Goal: Task Accomplishment & Management: Manage account settings

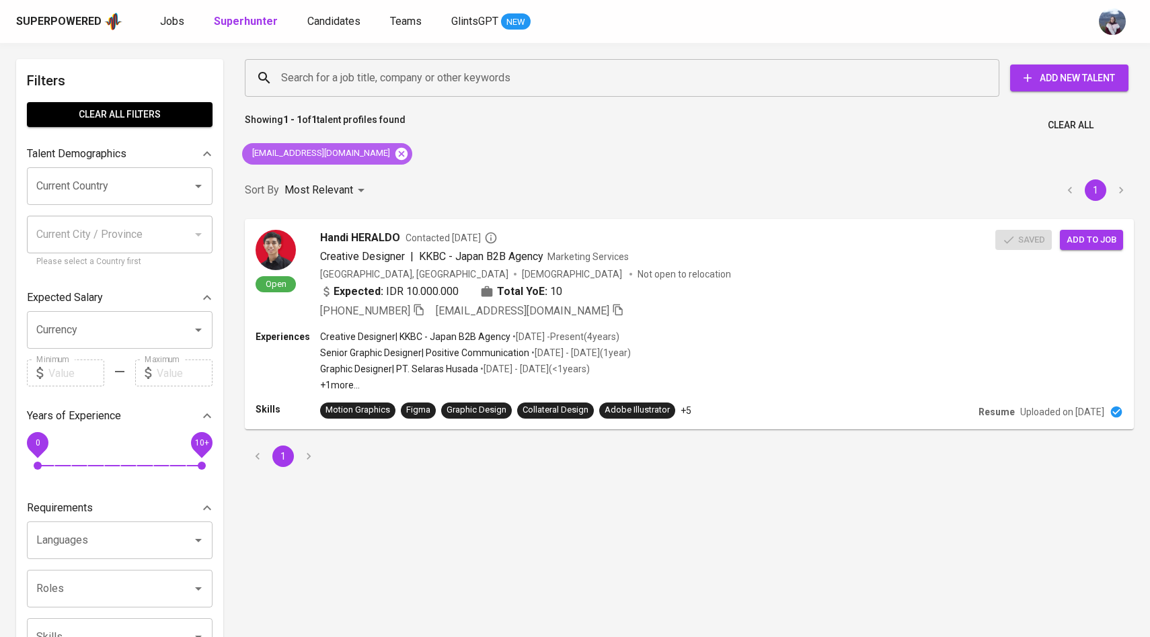
click at [395, 150] on icon at bounding box center [401, 153] width 12 height 12
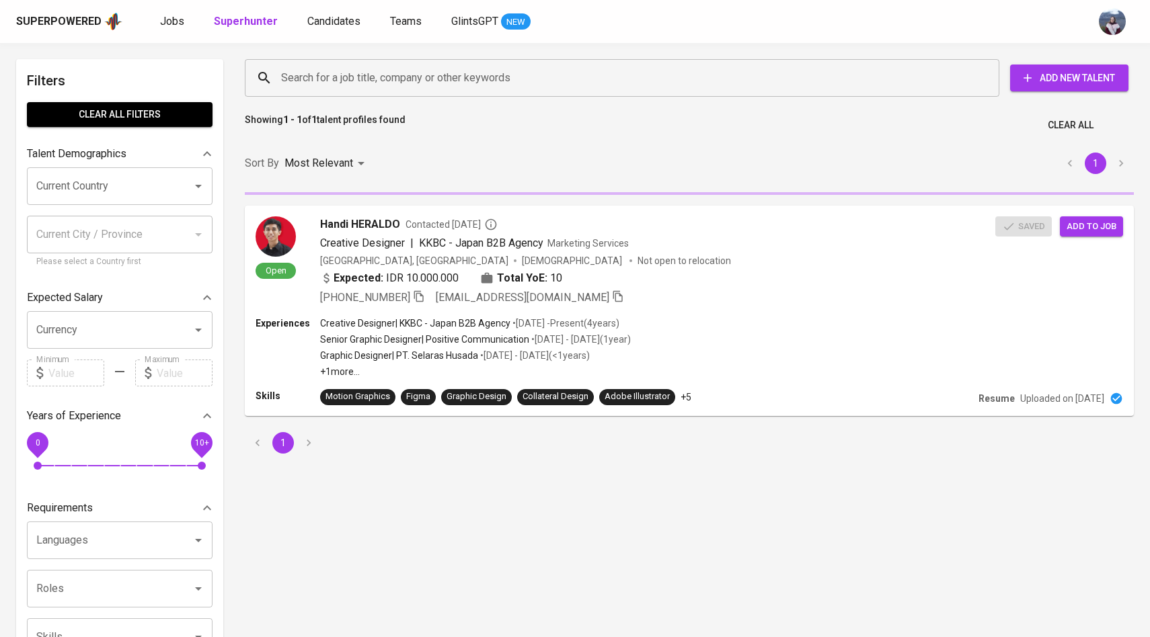
click at [393, 82] on input "Search for a job title, company or other keywords" at bounding box center [625, 78] width 695 height 26
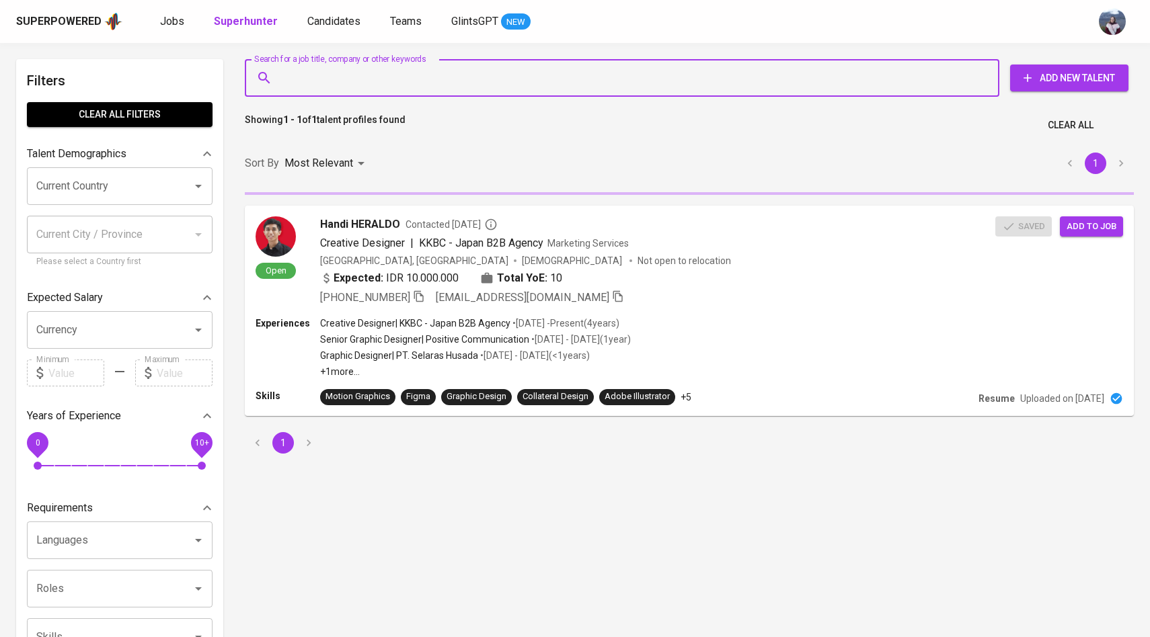
paste input "[EMAIL_ADDRESS][DOMAIN_NAME]"
type input "[EMAIL_ADDRESS][DOMAIN_NAME]"
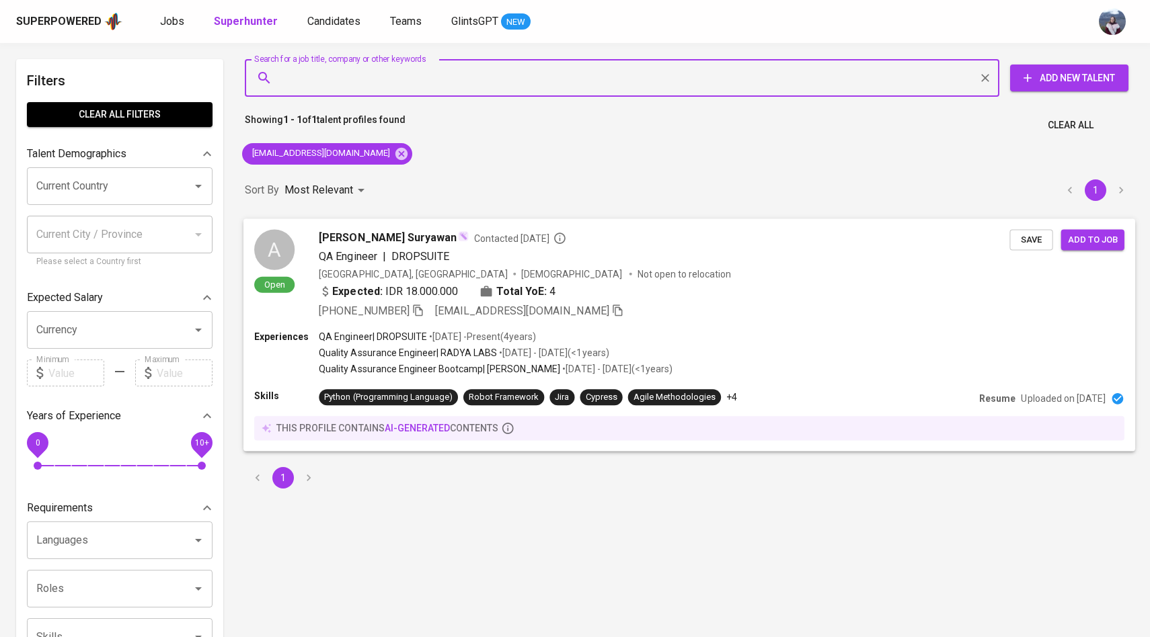
click at [288, 249] on div "A" at bounding box center [274, 249] width 40 height 40
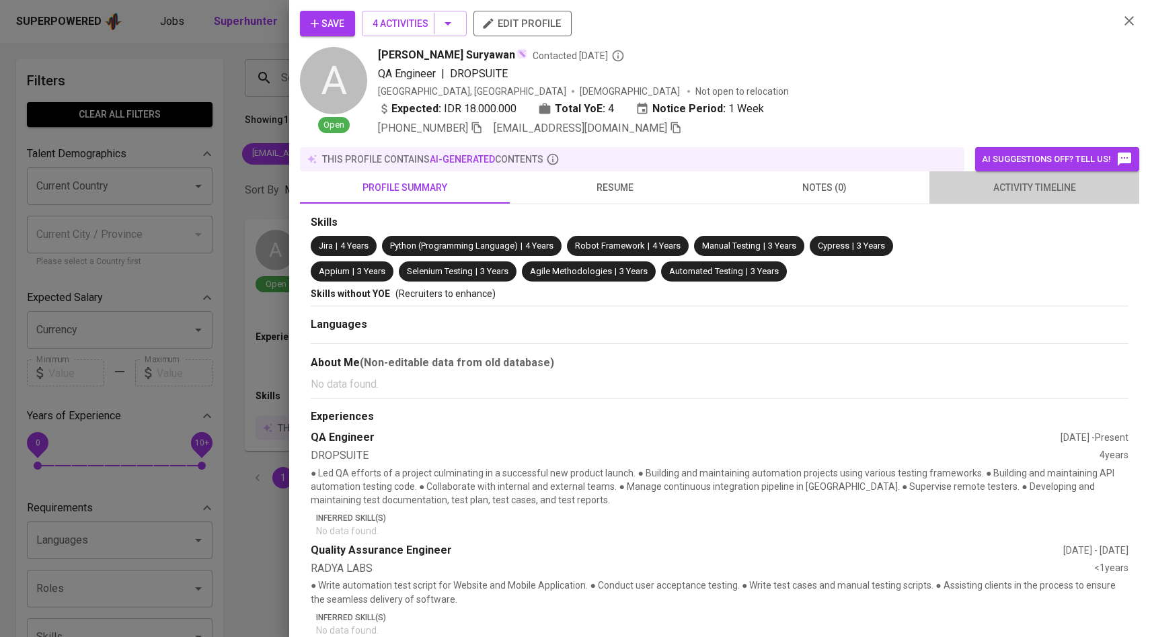
click at [1020, 192] on span "activity timeline" at bounding box center [1034, 188] width 194 height 17
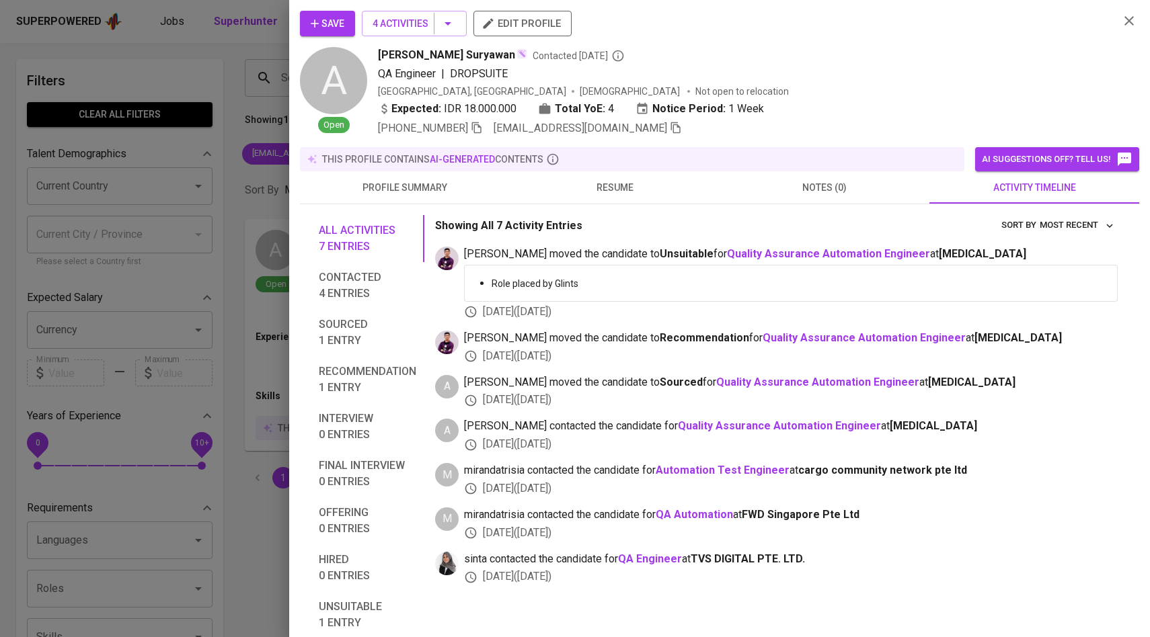
click at [617, 194] on span "resume" at bounding box center [615, 188] width 194 height 17
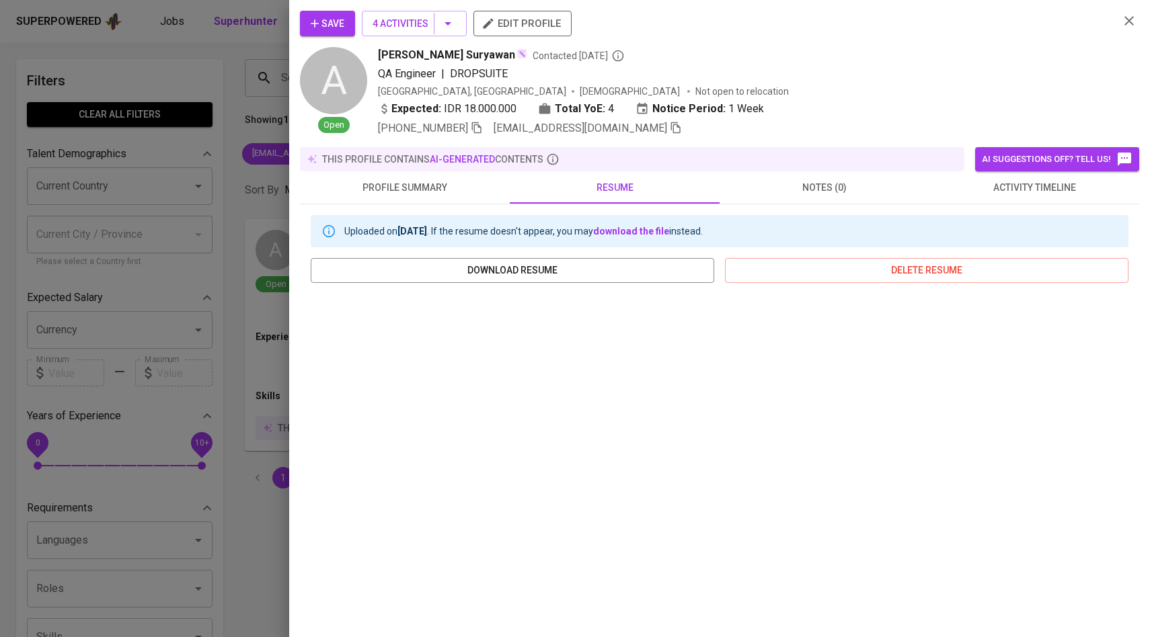
click at [333, 20] on span "Save" at bounding box center [328, 23] width 34 height 17
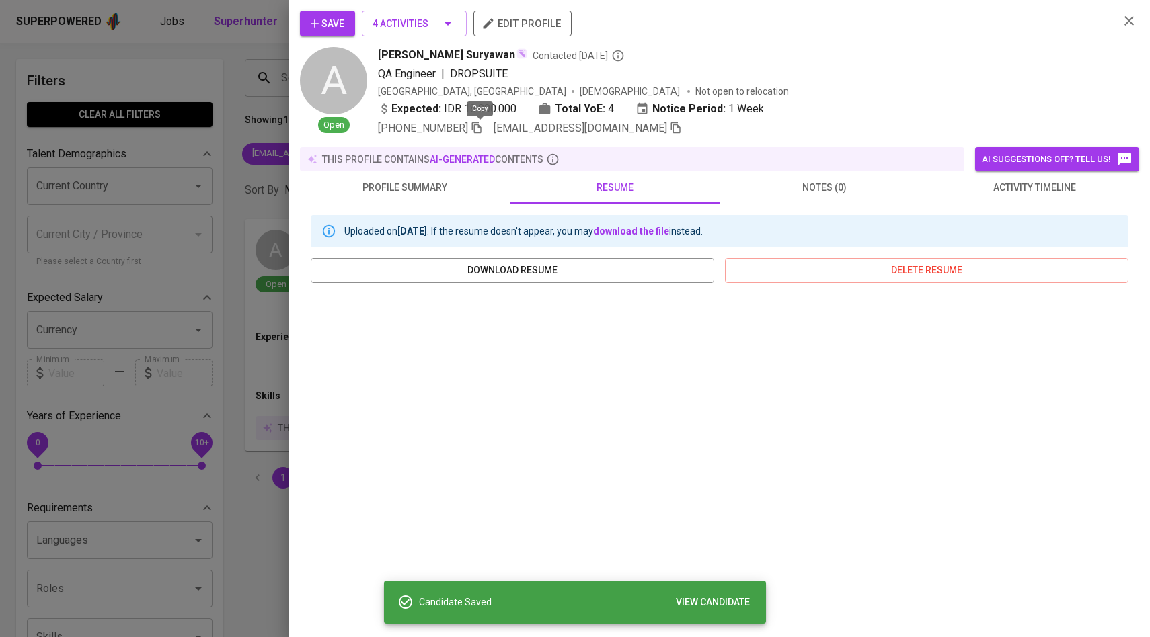
click at [481, 127] on icon "button" at bounding box center [476, 127] width 9 height 11
click at [163, 194] on div at bounding box center [575, 318] width 1150 height 637
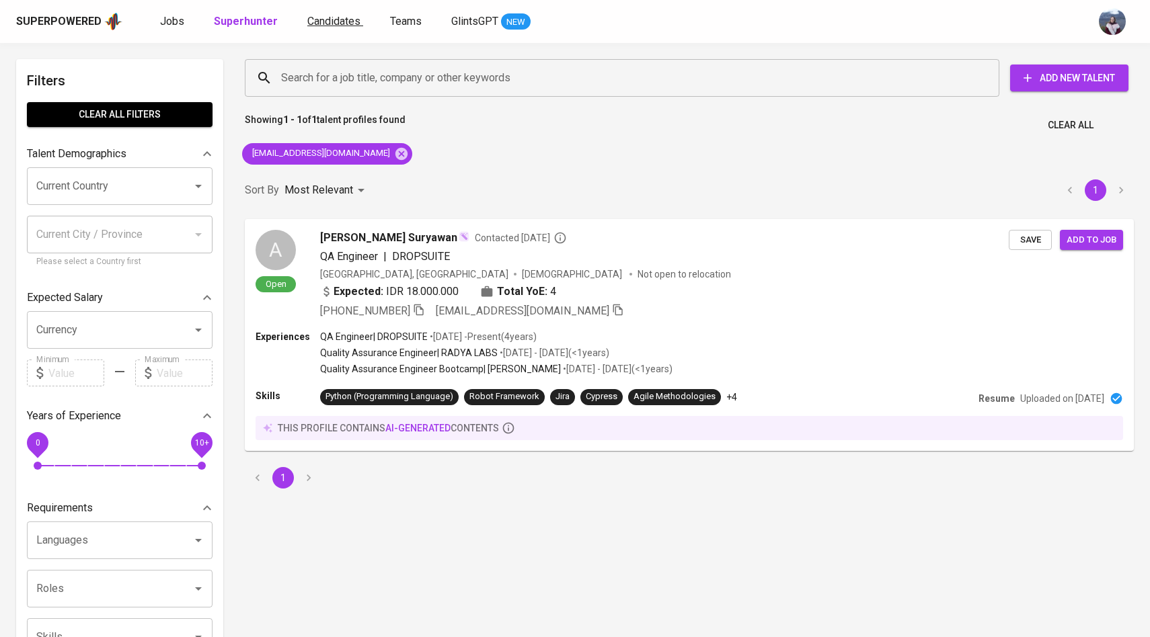
click at [330, 25] on span "Candidates" at bounding box center [333, 21] width 53 height 13
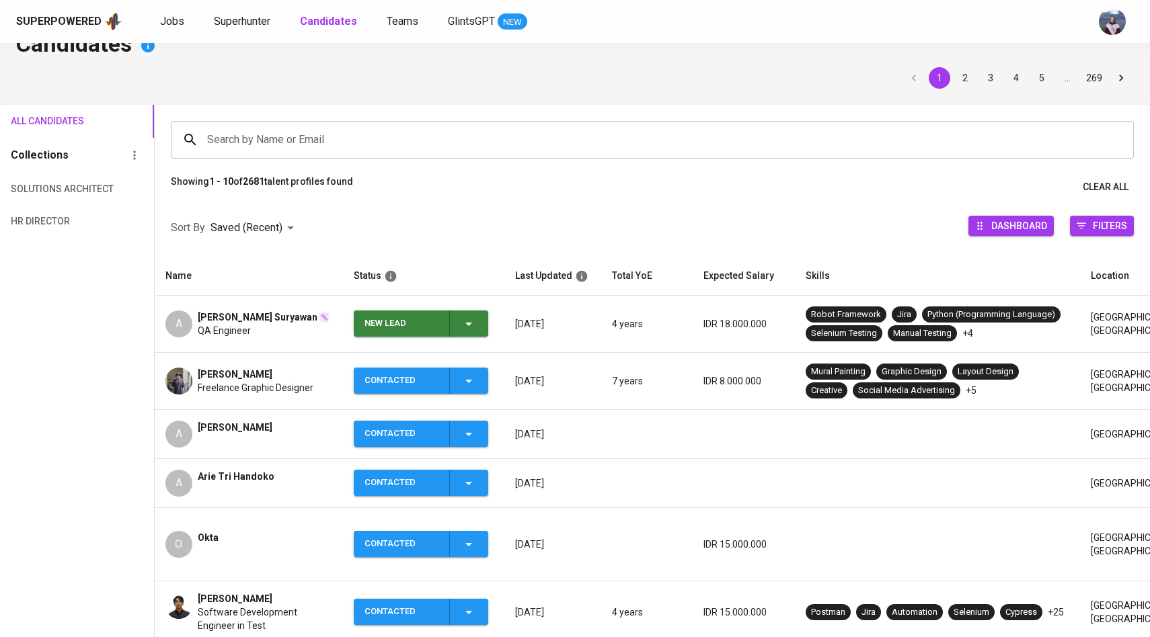
scroll to position [91, 0]
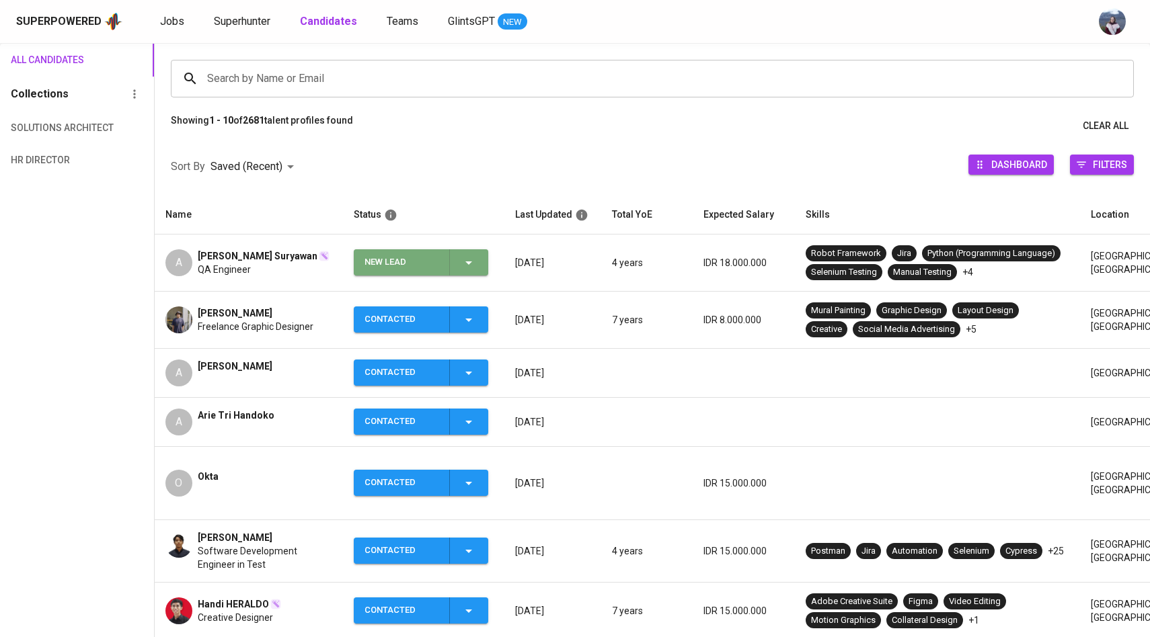
click at [471, 269] on icon "button" at bounding box center [469, 263] width 16 height 16
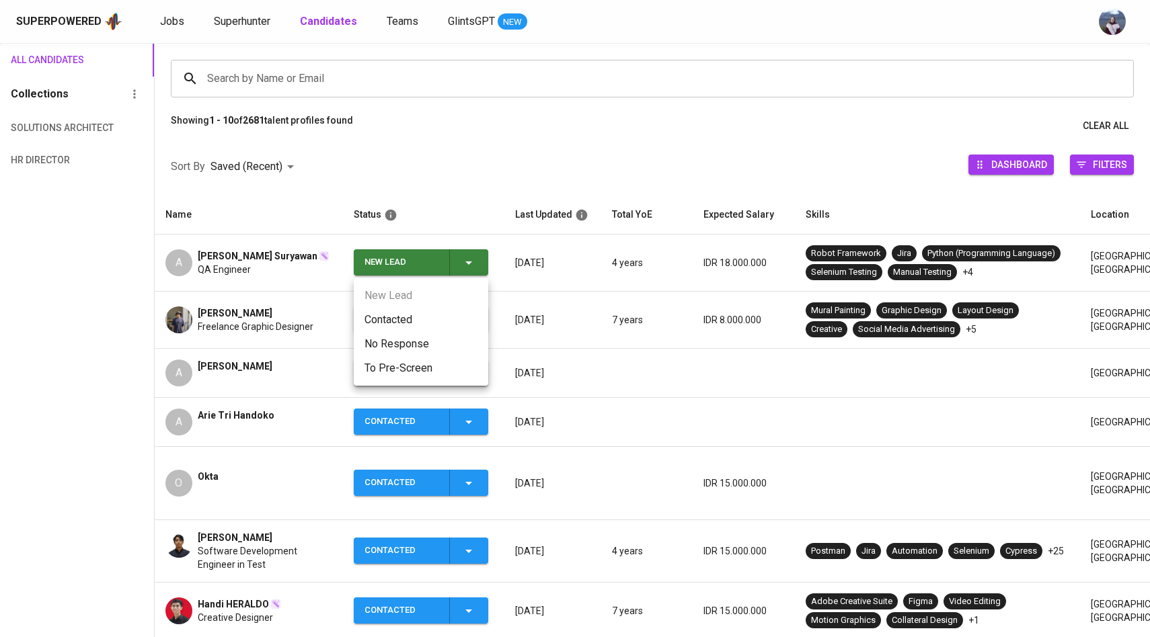
click at [407, 319] on li "Contacted" at bounding box center [421, 320] width 134 height 24
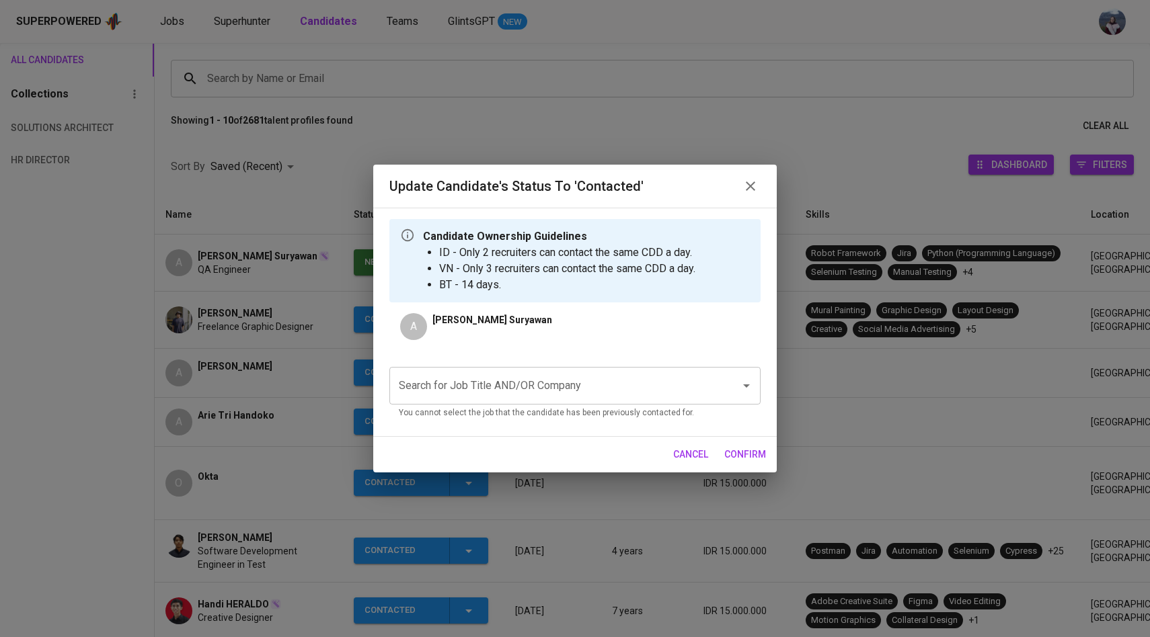
click at [452, 391] on input "Search for Job Title AND/OR Company" at bounding box center [555, 386] width 321 height 26
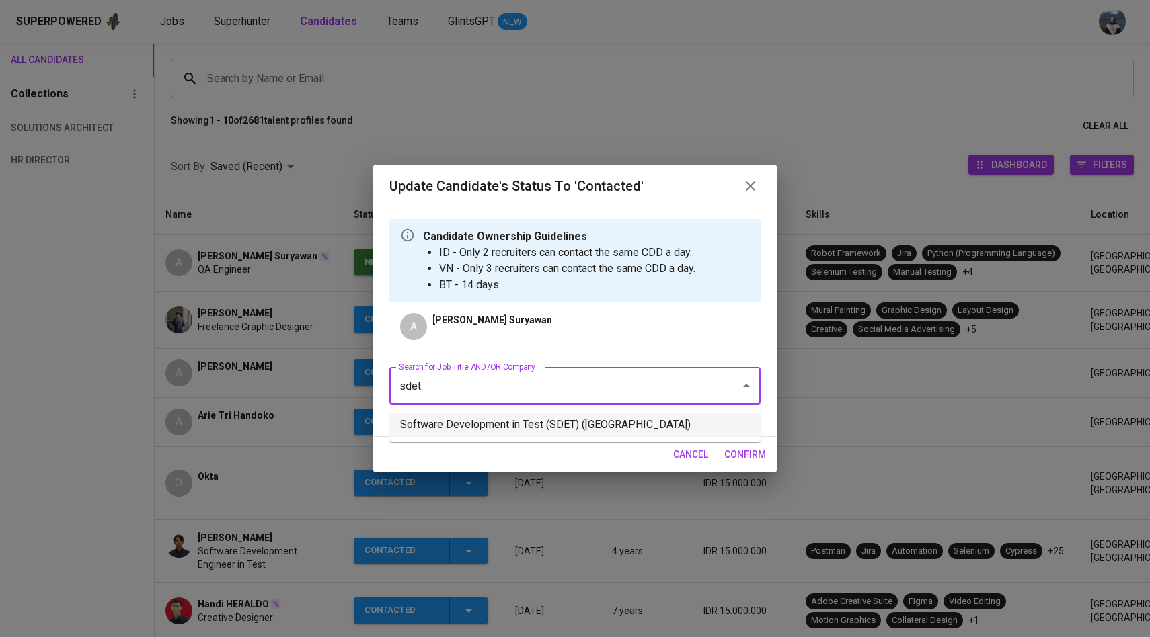
click at [488, 427] on li "Software Development in Test (SDET) ([GEOGRAPHIC_DATA])" at bounding box center [574, 425] width 371 height 24
type input "sdet"
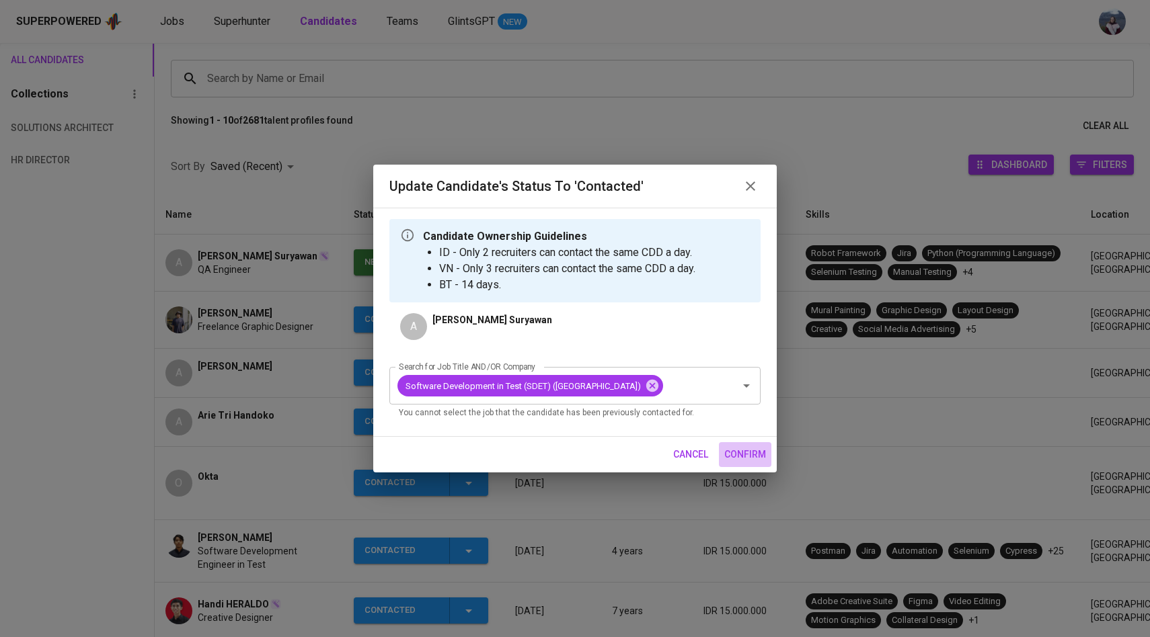
click at [755, 461] on span "confirm" at bounding box center [745, 455] width 42 height 17
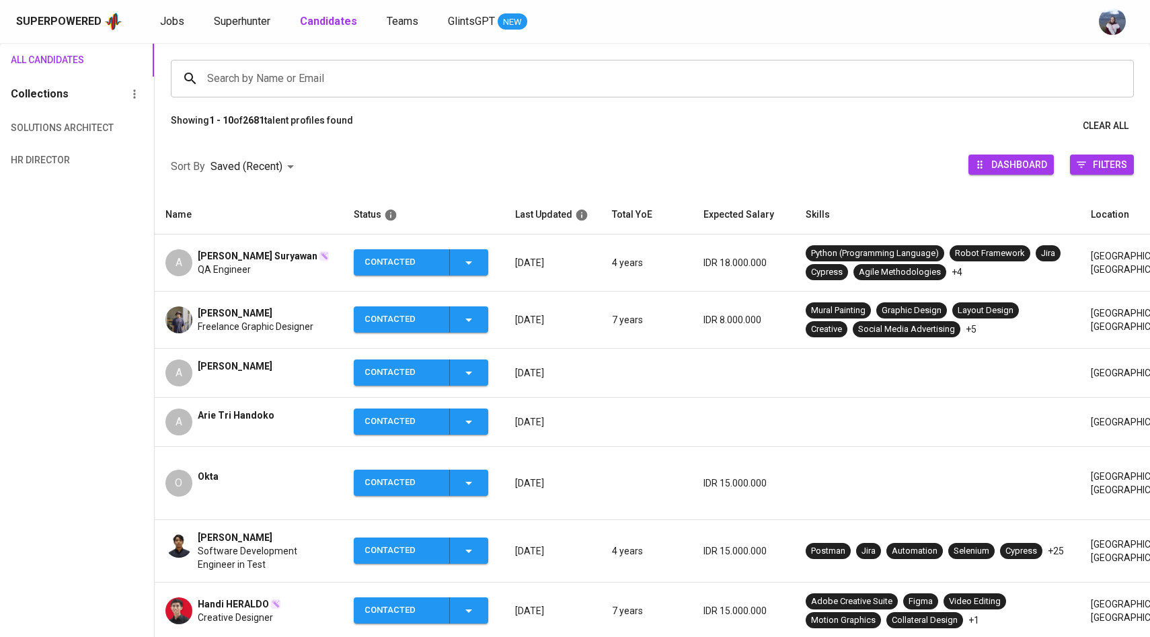
click at [186, 266] on div "A" at bounding box center [178, 262] width 27 height 27
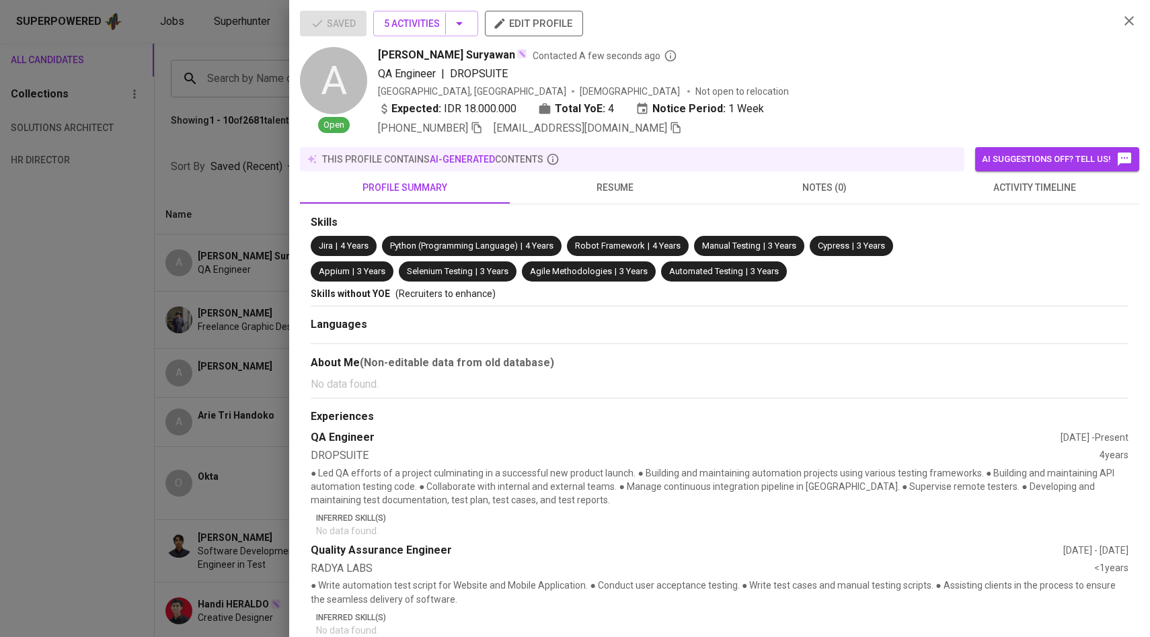
drag, startPoint x: 376, startPoint y: 58, endPoint x: 513, endPoint y: 58, distance: 137.2
click at [513, 58] on div "A Open [PERSON_NAME] Suryawan Contacted A few seconds ago QA Engineer | DROPSUI…" at bounding box center [704, 91] width 808 height 89
copy span "[PERSON_NAME] Suryawan"
click at [240, 187] on div at bounding box center [575, 318] width 1150 height 637
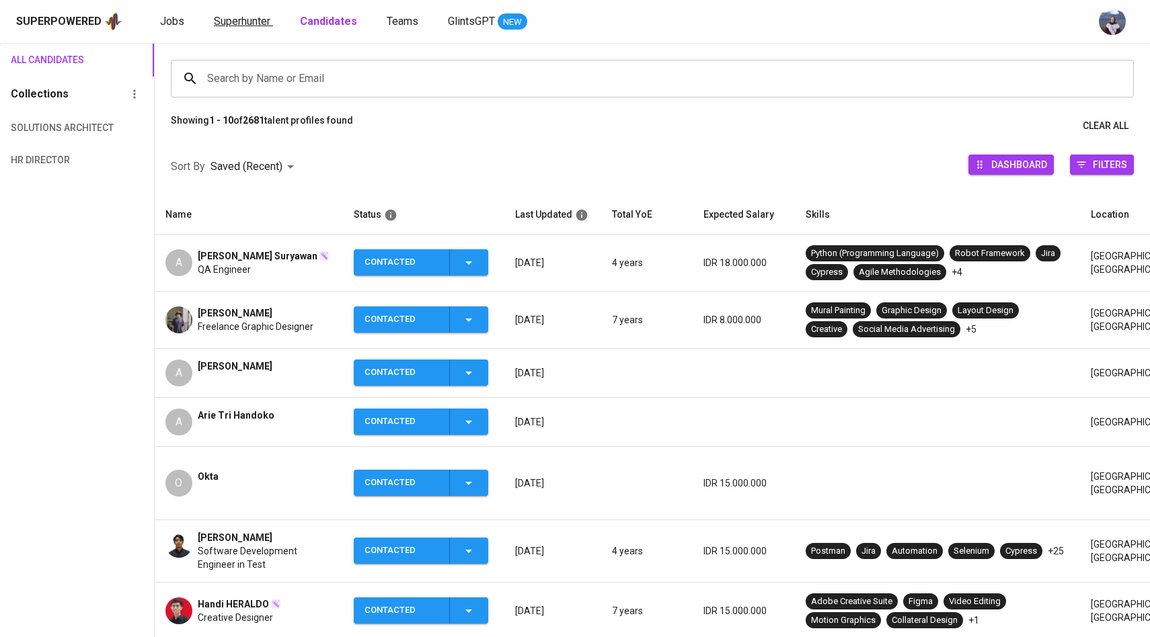
click at [256, 26] on span "Superhunter" at bounding box center [242, 21] width 56 height 13
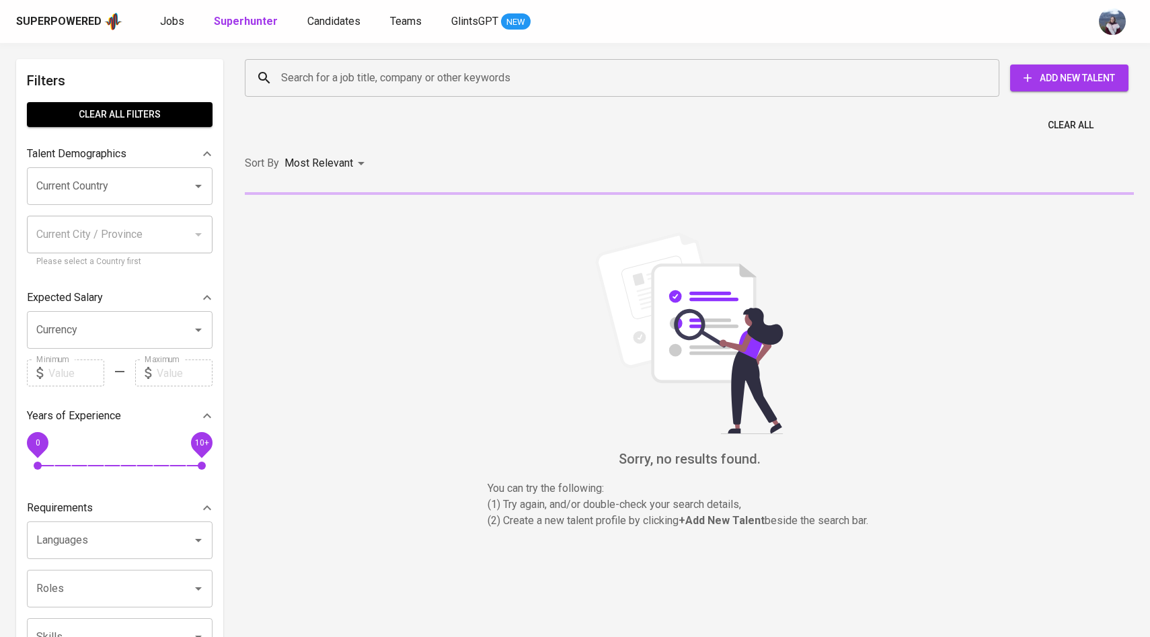
click at [302, 69] on input "Search for a job title, company or other keywords" at bounding box center [625, 78] width 695 height 26
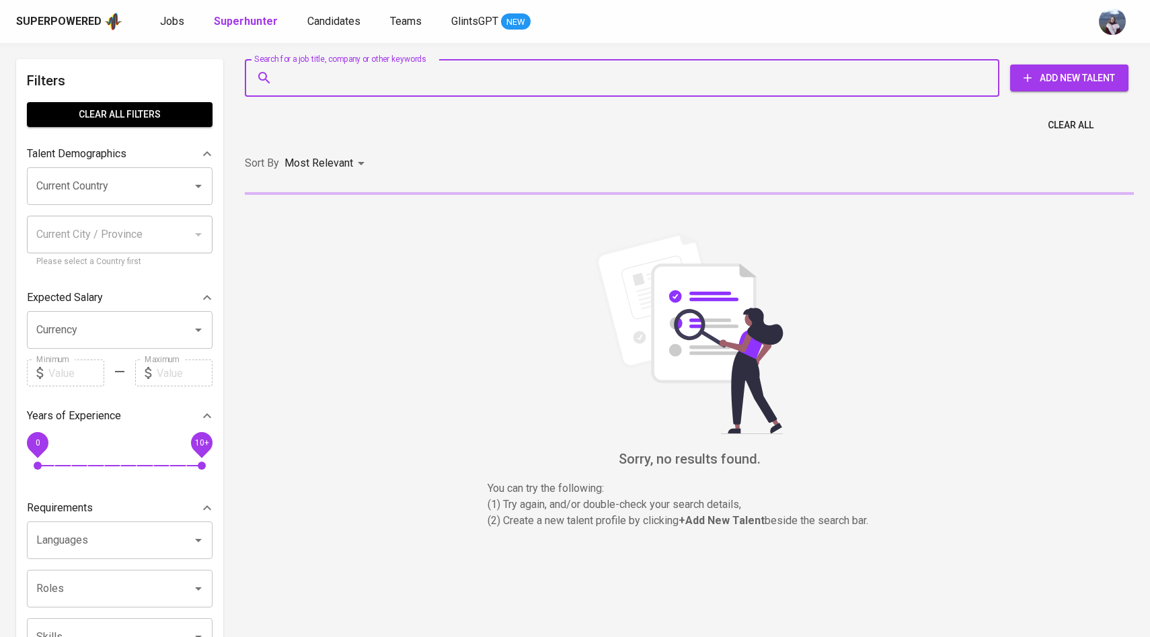
paste input "[EMAIL_ADDRESS][DOMAIN_NAME]"
type input "[EMAIL_ADDRESS][DOMAIN_NAME]"
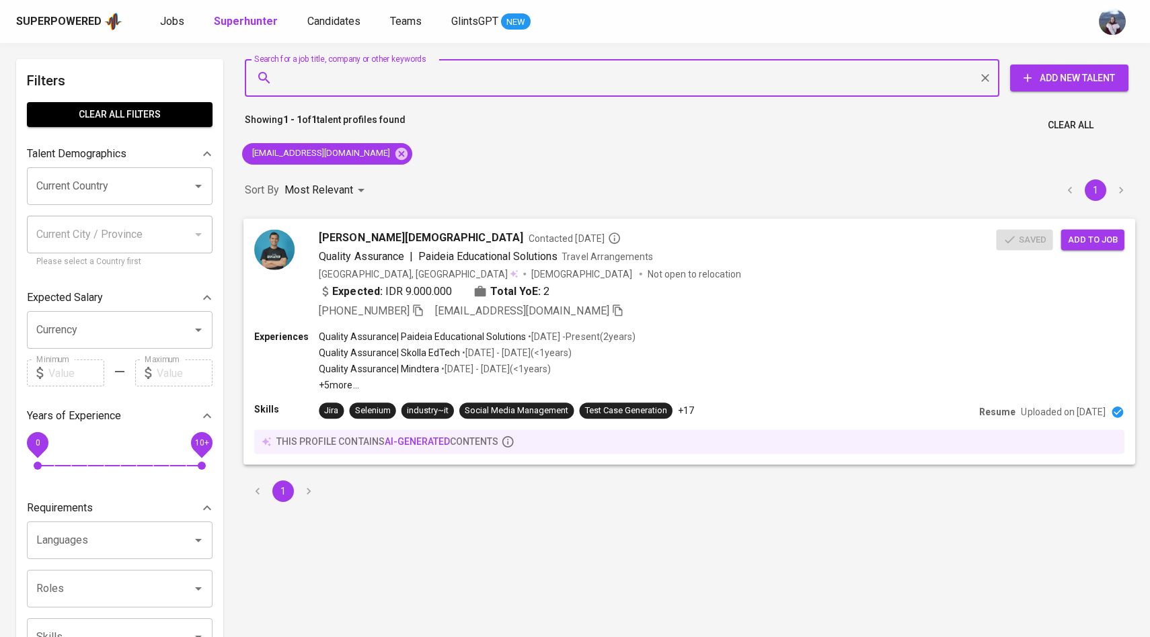
click at [280, 262] on img at bounding box center [274, 249] width 40 height 40
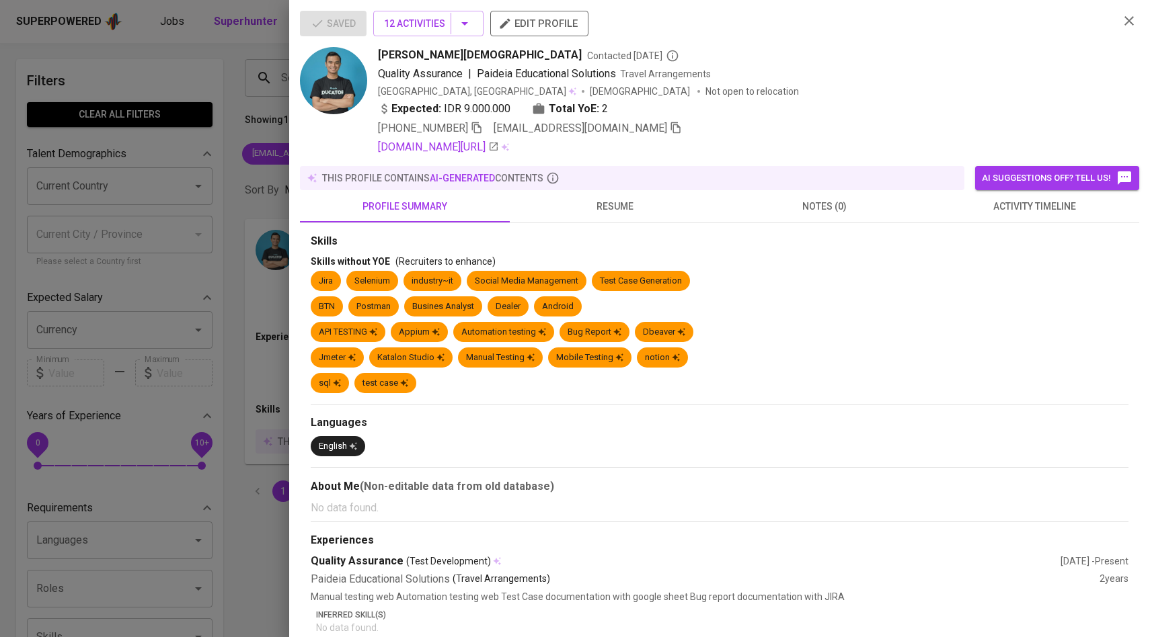
click at [1021, 208] on span "activity timeline" at bounding box center [1034, 206] width 194 height 17
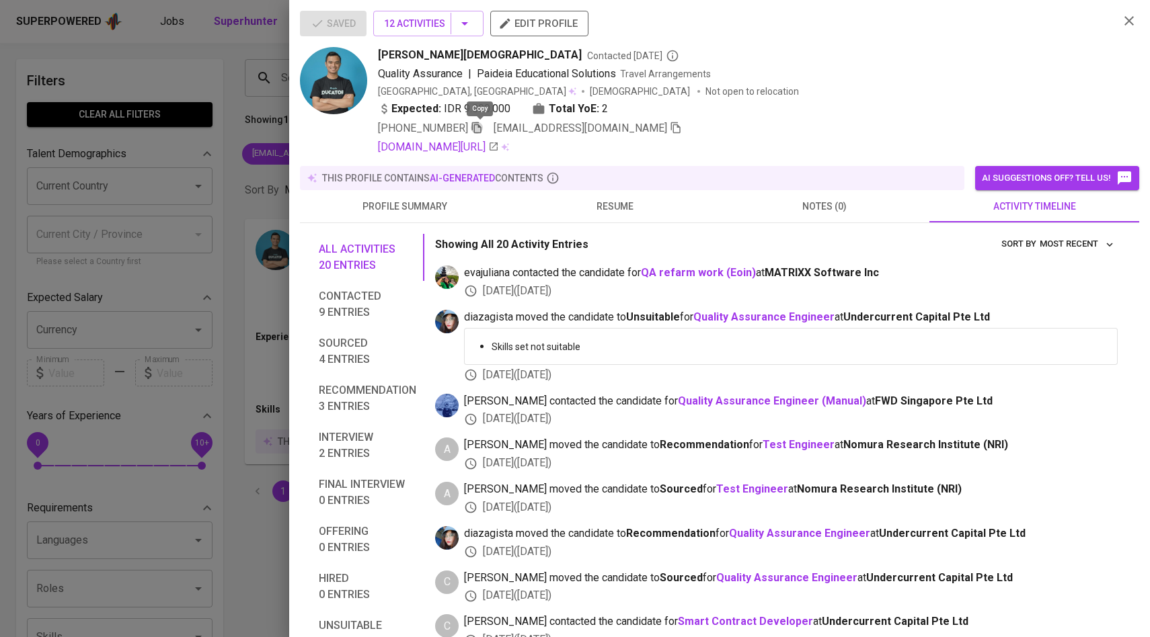
click at [478, 128] on icon "button" at bounding box center [477, 128] width 12 height 12
click at [234, 171] on div at bounding box center [575, 318] width 1150 height 637
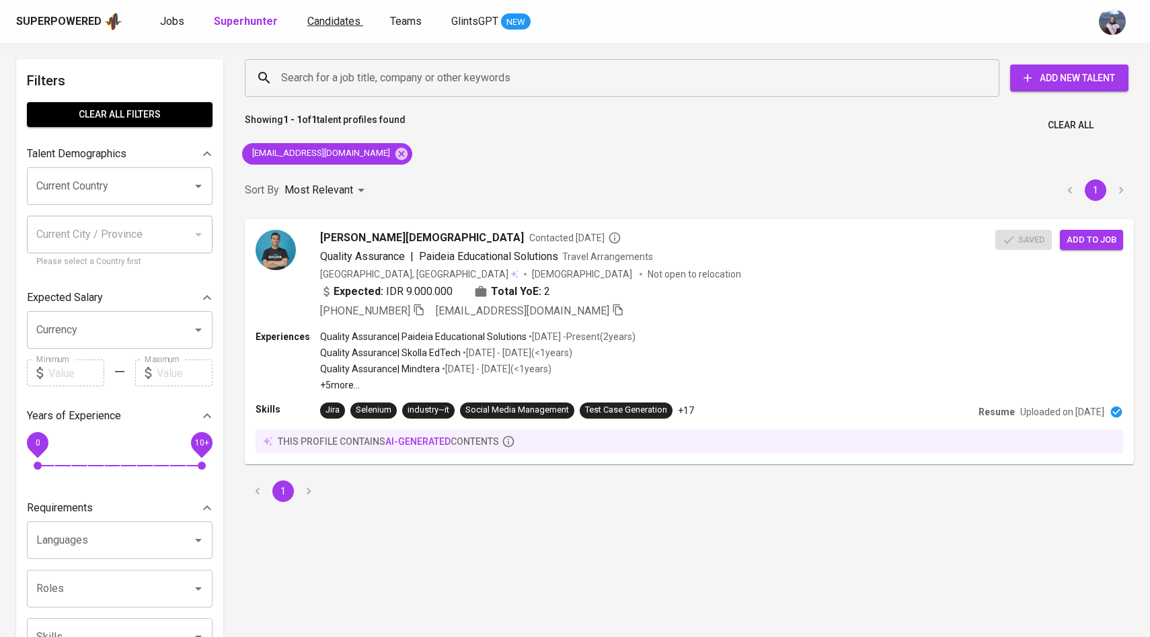
click at [337, 19] on span "Candidates" at bounding box center [333, 21] width 53 height 13
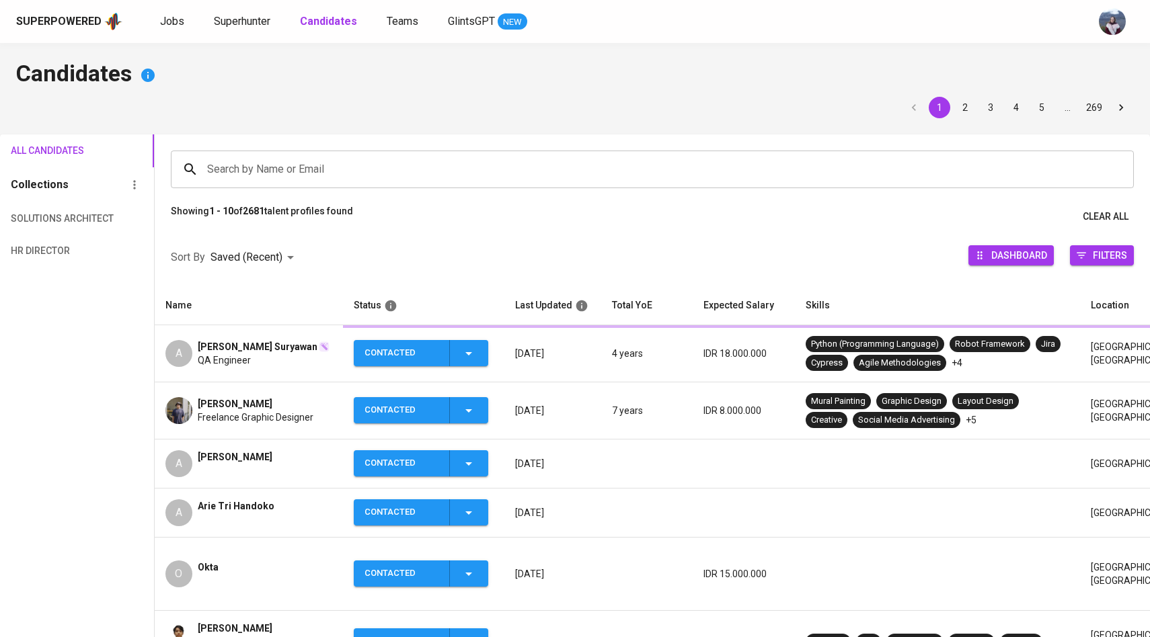
click at [327, 168] on input "Search by Name or Email" at bounding box center [656, 170] width 904 height 26
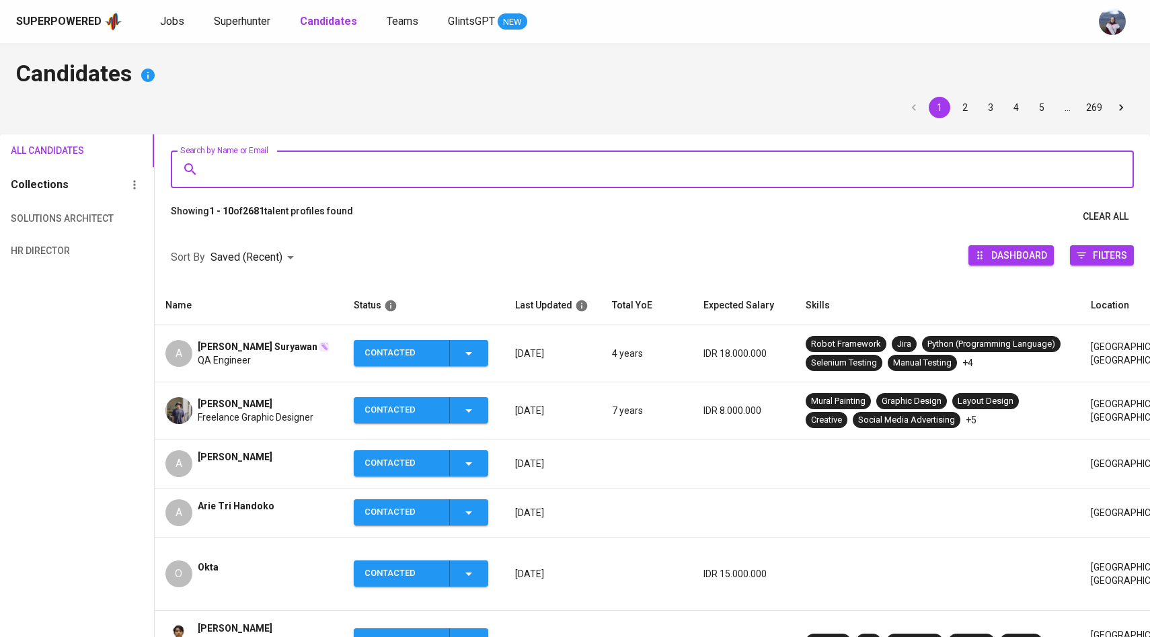
paste input "[EMAIL_ADDRESS][DOMAIN_NAME]"
type input "[EMAIL_ADDRESS][DOMAIN_NAME]"
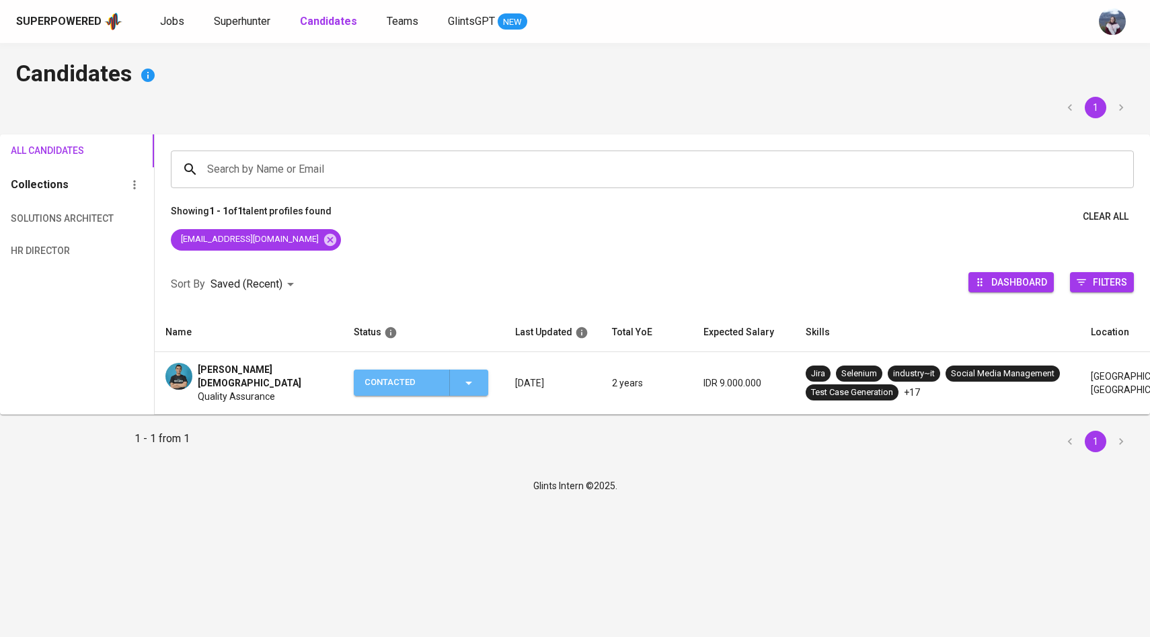
click at [482, 374] on span "Contacted" at bounding box center [421, 383] width 124 height 26
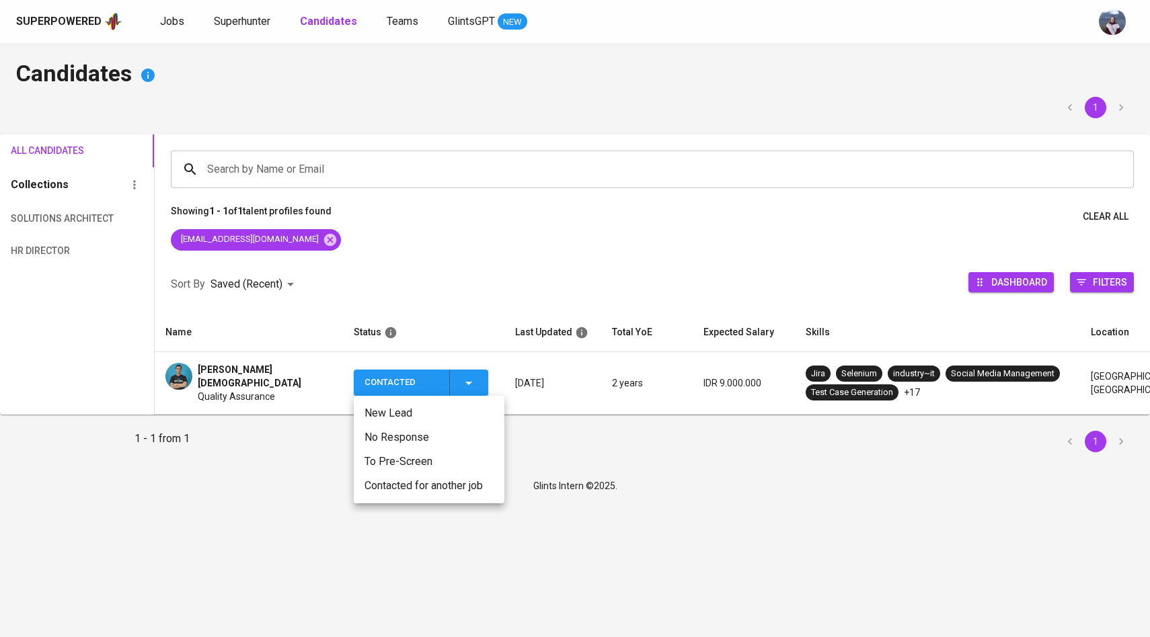
click at [452, 490] on li "Contacted for another job" at bounding box center [429, 486] width 151 height 24
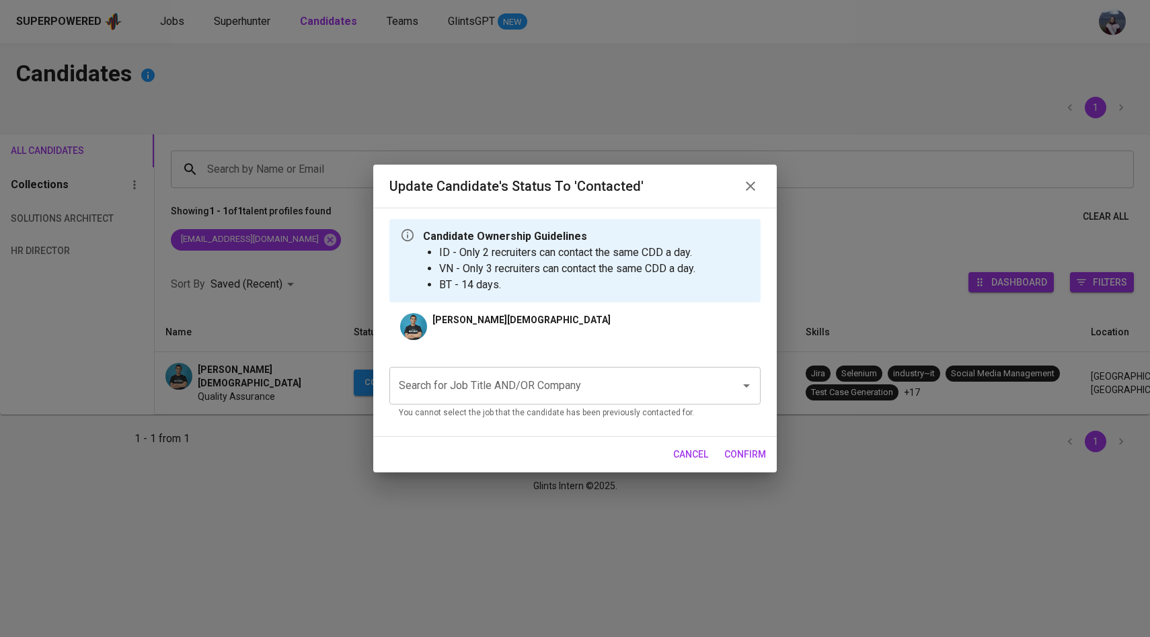
click at [534, 389] on input "Search for Job Title AND/OR Company" at bounding box center [555, 386] width 321 height 26
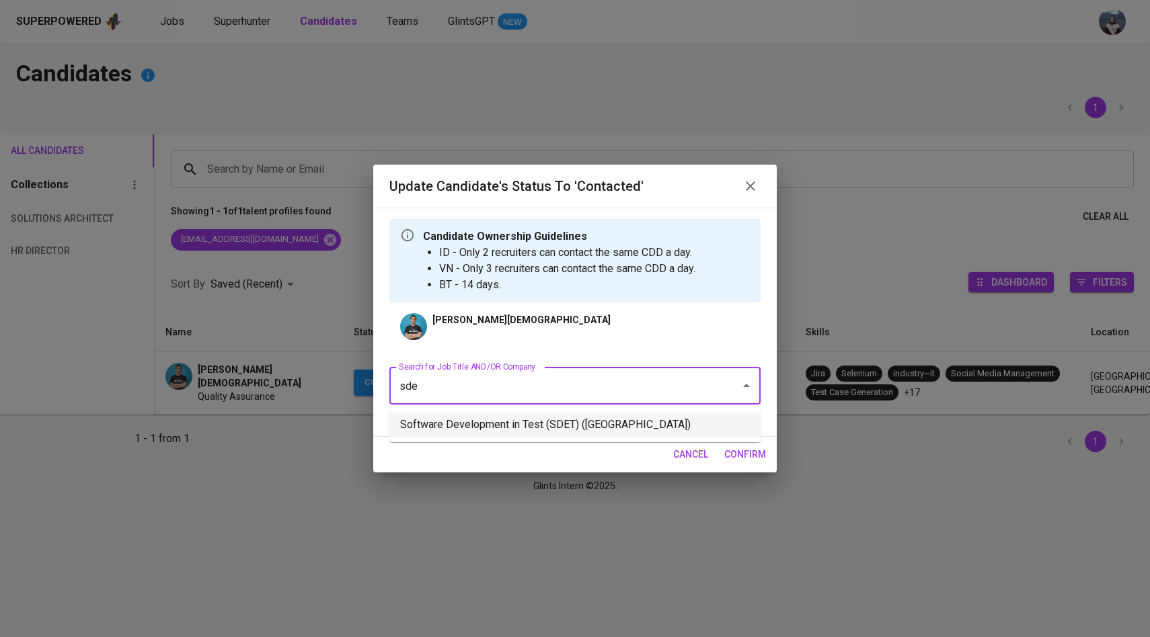
click at [564, 425] on li "Software Development in Test (SDET) ([GEOGRAPHIC_DATA])" at bounding box center [574, 425] width 371 height 24
type input "sde"
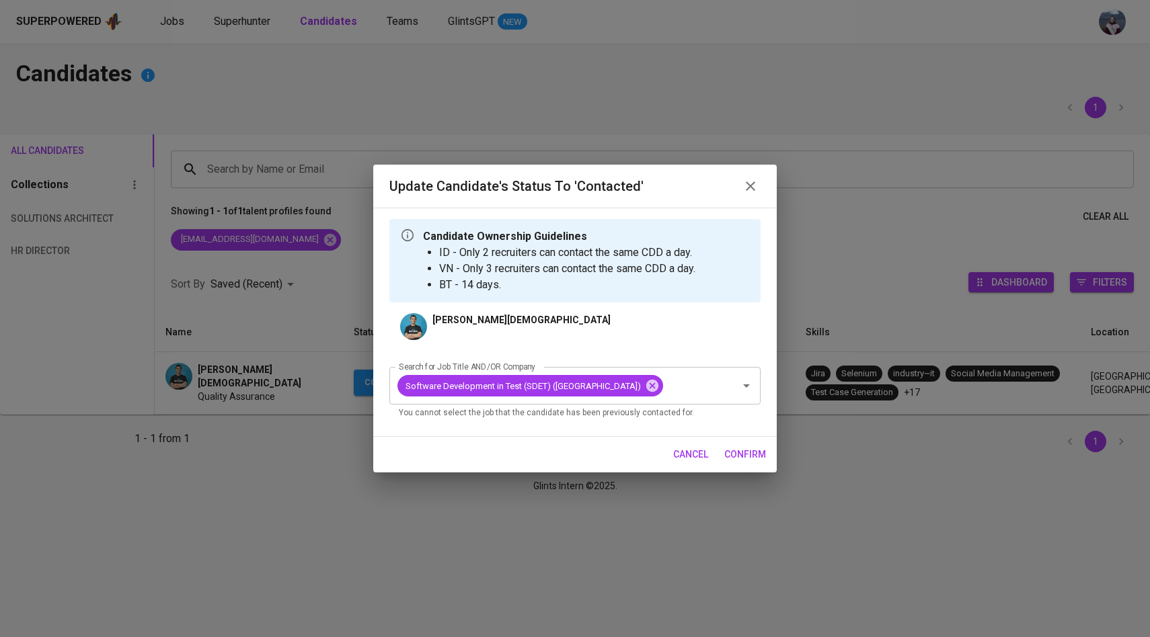
click at [748, 463] on span "confirm" at bounding box center [745, 455] width 42 height 17
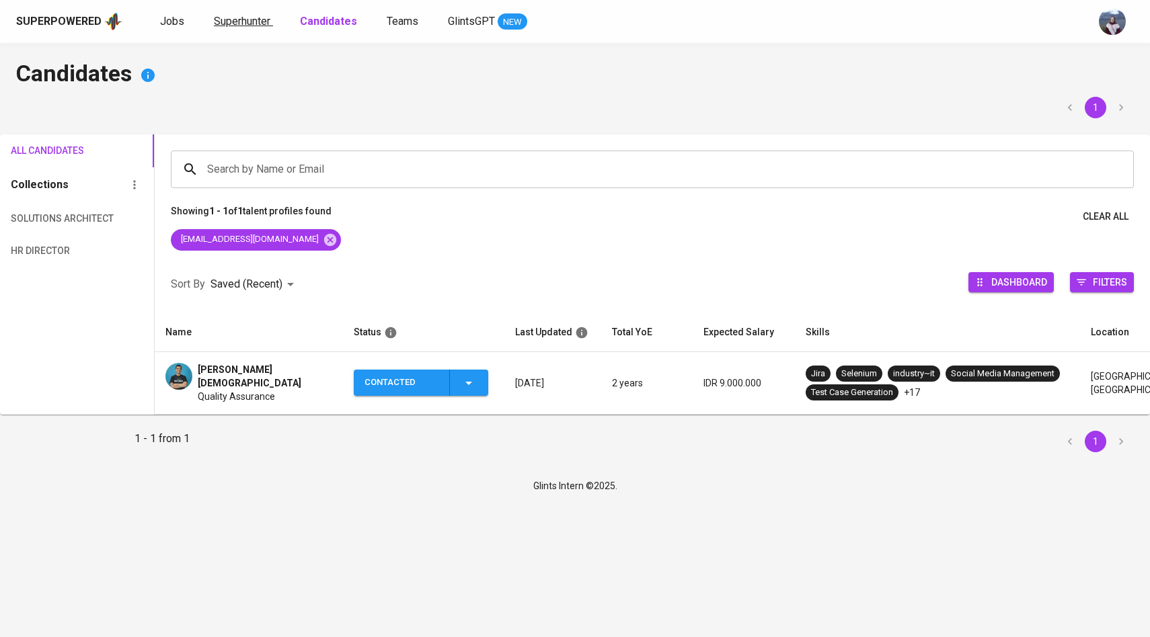
click at [240, 20] on span "Superhunter" at bounding box center [242, 21] width 56 height 13
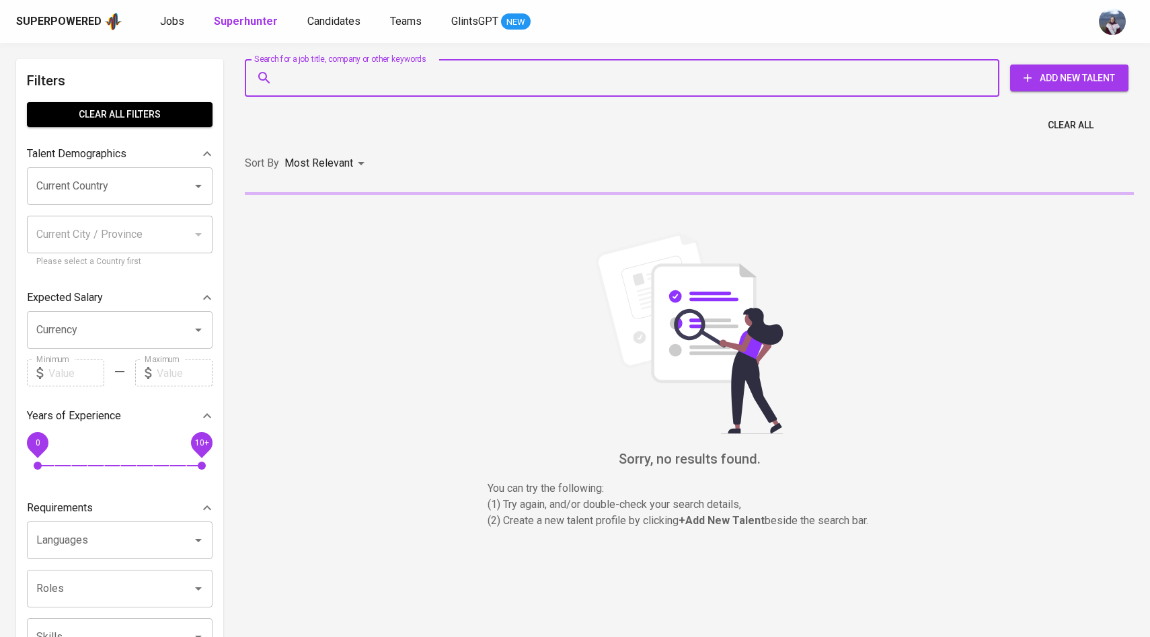
click at [305, 83] on input "Search for a job title, company or other keywords" at bounding box center [625, 78] width 695 height 26
paste input "sarahnur.sna@gmail.com"
type input "sarahnur.sna@gmail.com"
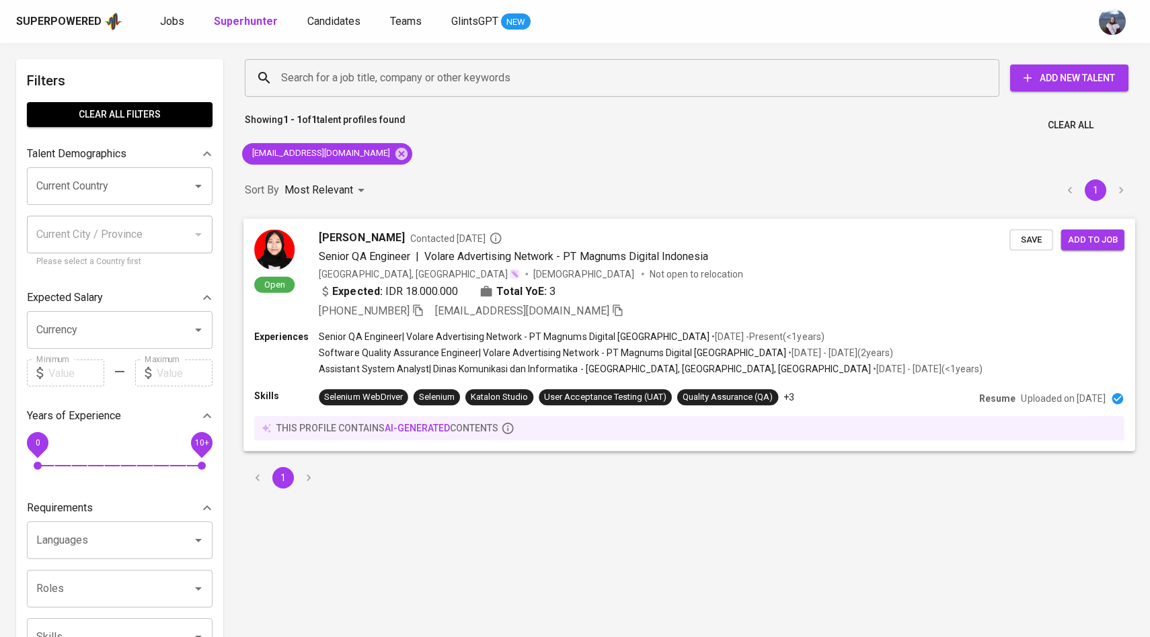
click at [293, 226] on div "Open Sarah Nur Azizah Contacted 21 days ago Senior QA Engineer | Volare Adverti…" at bounding box center [689, 275] width 892 height 112
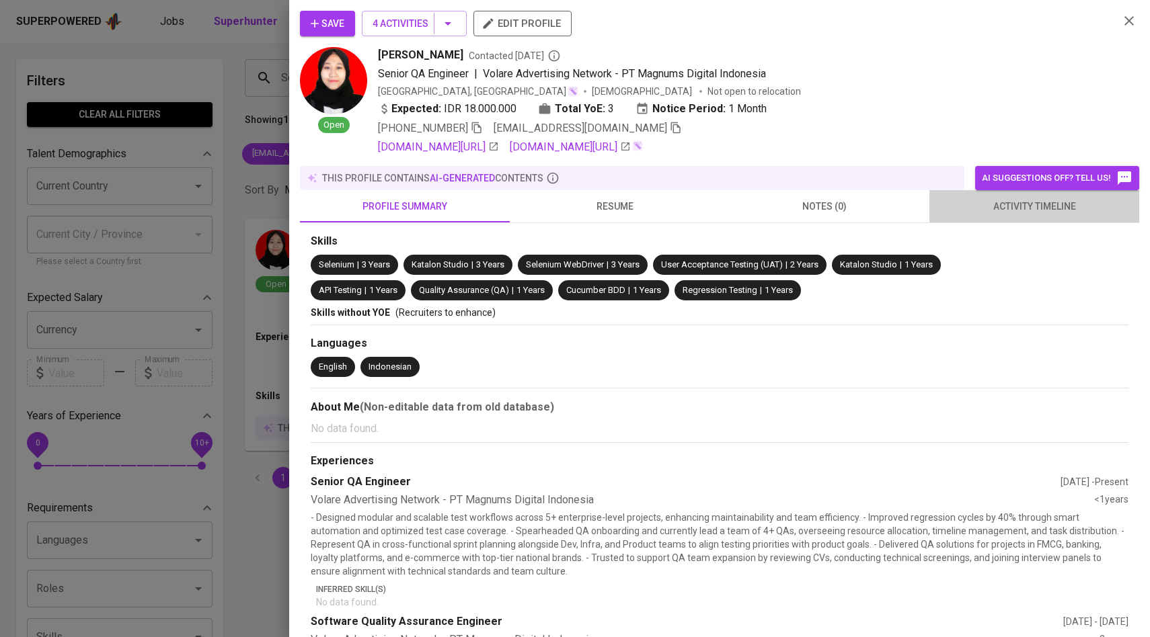
click at [1007, 202] on span "activity timeline" at bounding box center [1034, 206] width 194 height 17
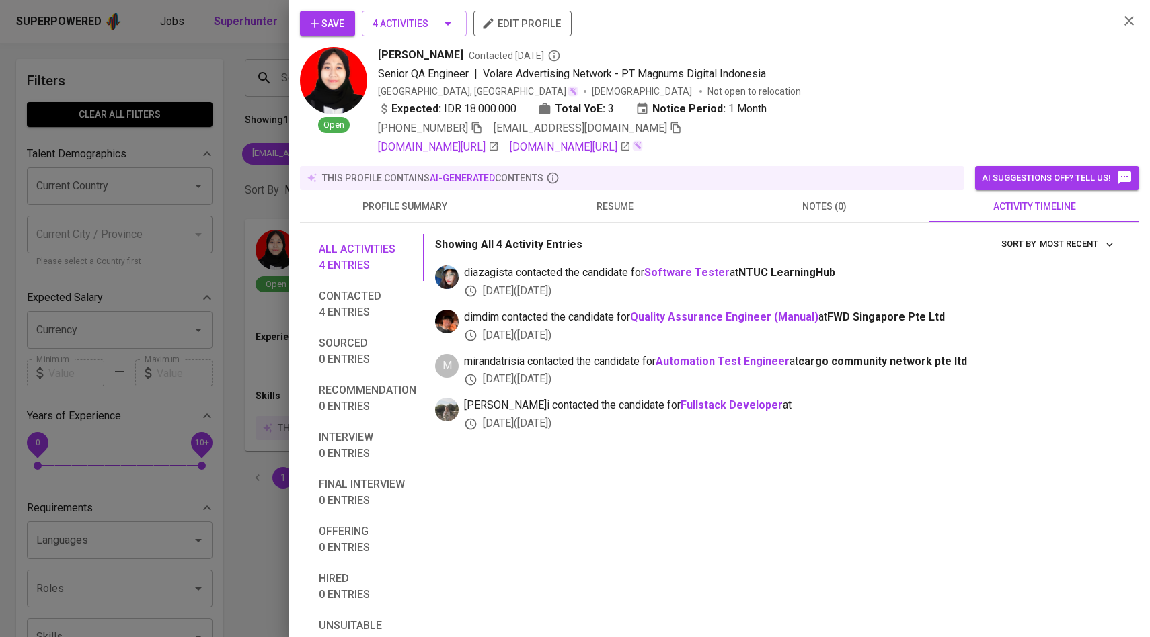
click at [348, 29] on button "Save" at bounding box center [327, 24] width 55 height 26
drag, startPoint x: 378, startPoint y: 53, endPoint x: 463, endPoint y: 55, distance: 84.8
click at [463, 55] on div "Sarah Nur Azizah Contacted 21 days ago" at bounding box center [743, 55] width 730 height 16
copy span "Sarah Nur Azizah"
click at [331, 28] on span "Save" at bounding box center [328, 23] width 34 height 17
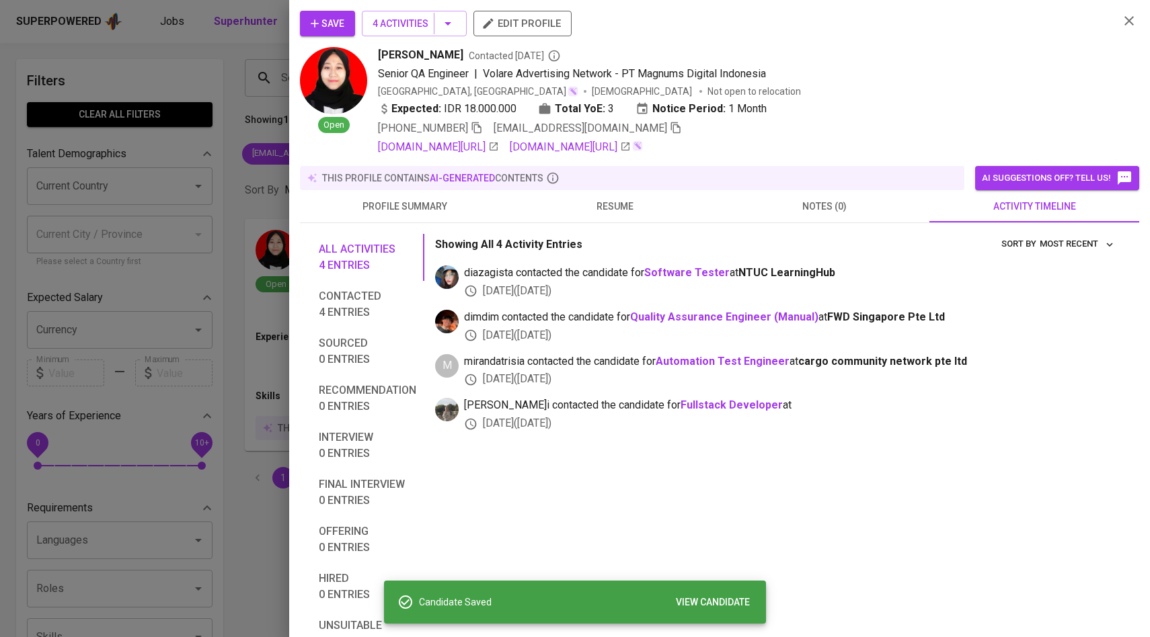
click at [182, 227] on div at bounding box center [575, 318] width 1150 height 637
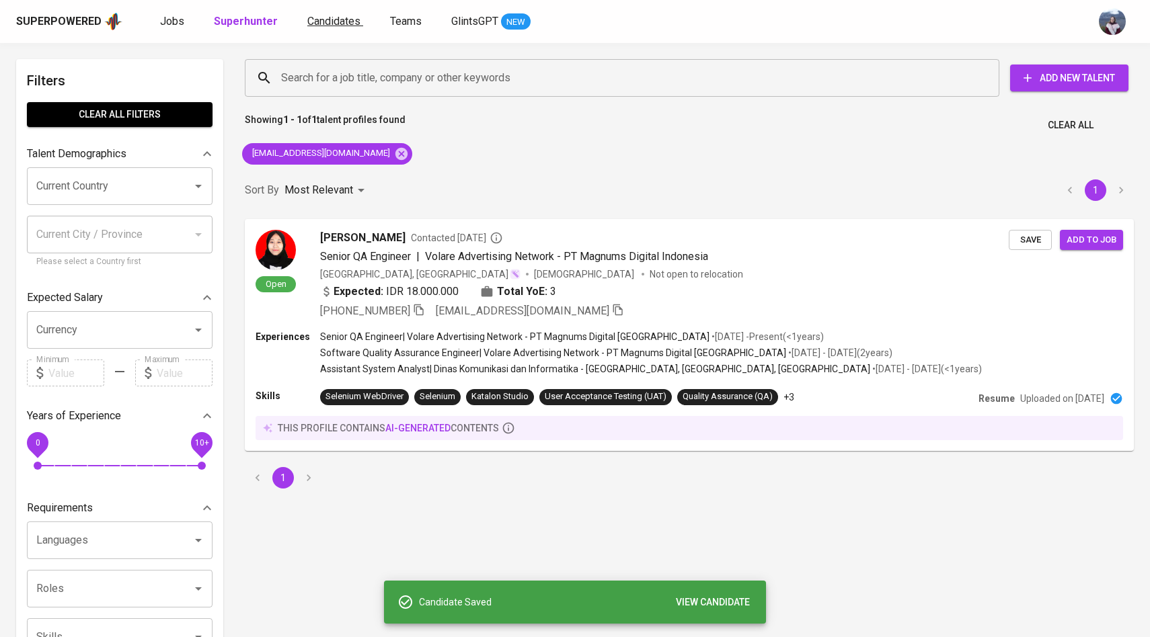
click at [334, 25] on span "Candidates" at bounding box center [333, 21] width 53 height 13
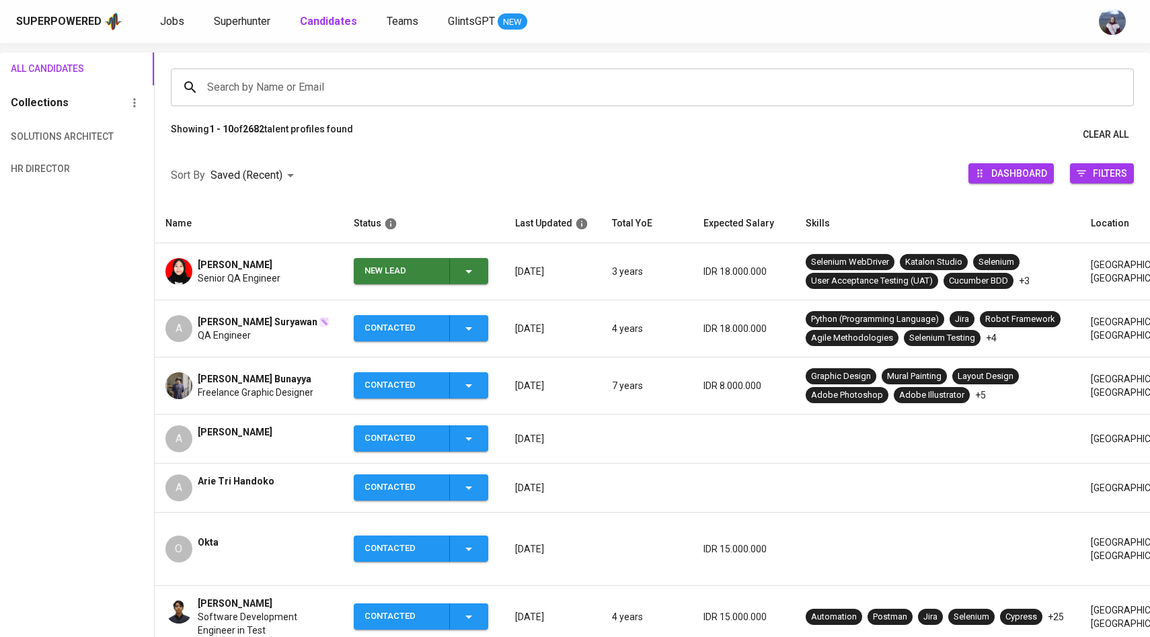
scroll to position [95, 0]
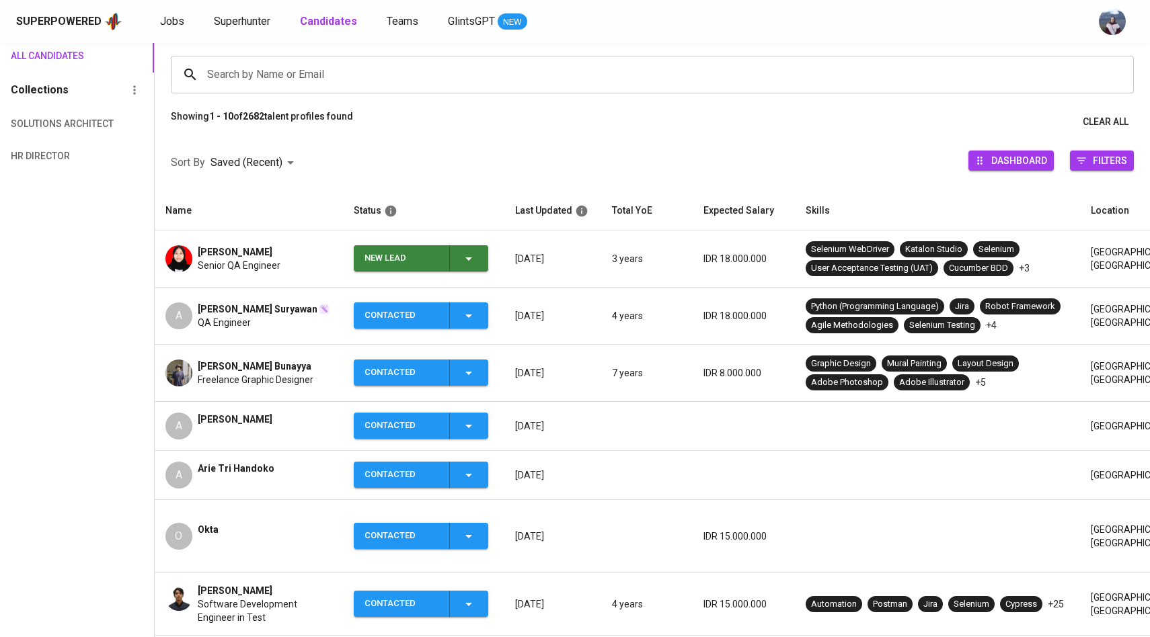
click at [476, 268] on div "New Lead" at bounding box center [420, 258] width 112 height 26
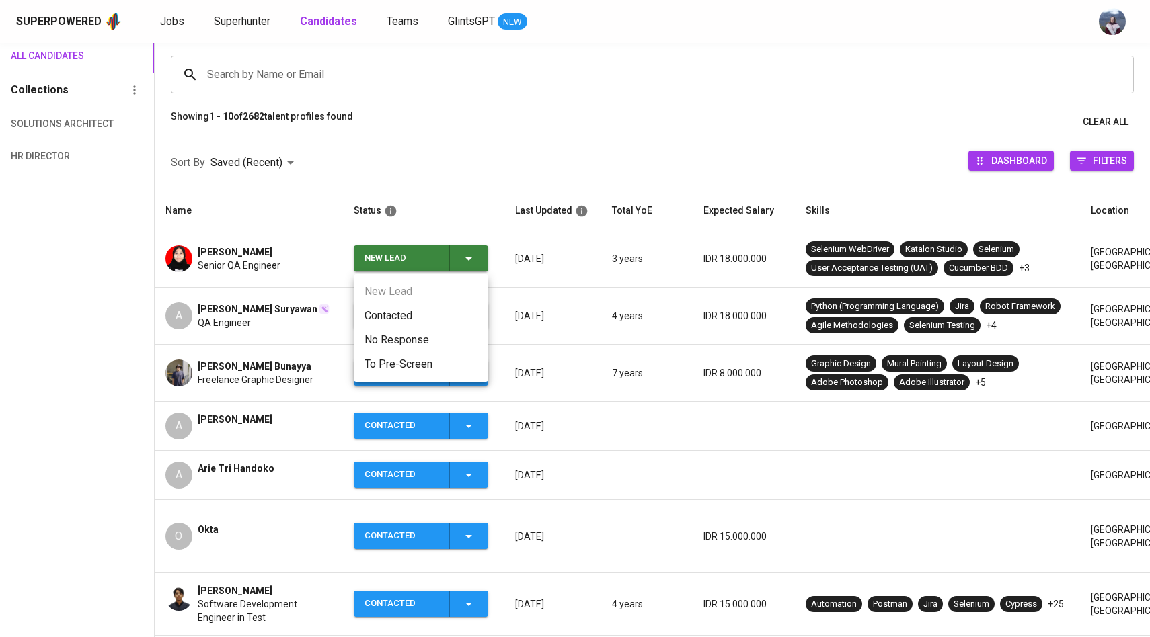
click at [440, 313] on li "Contacted" at bounding box center [421, 316] width 134 height 24
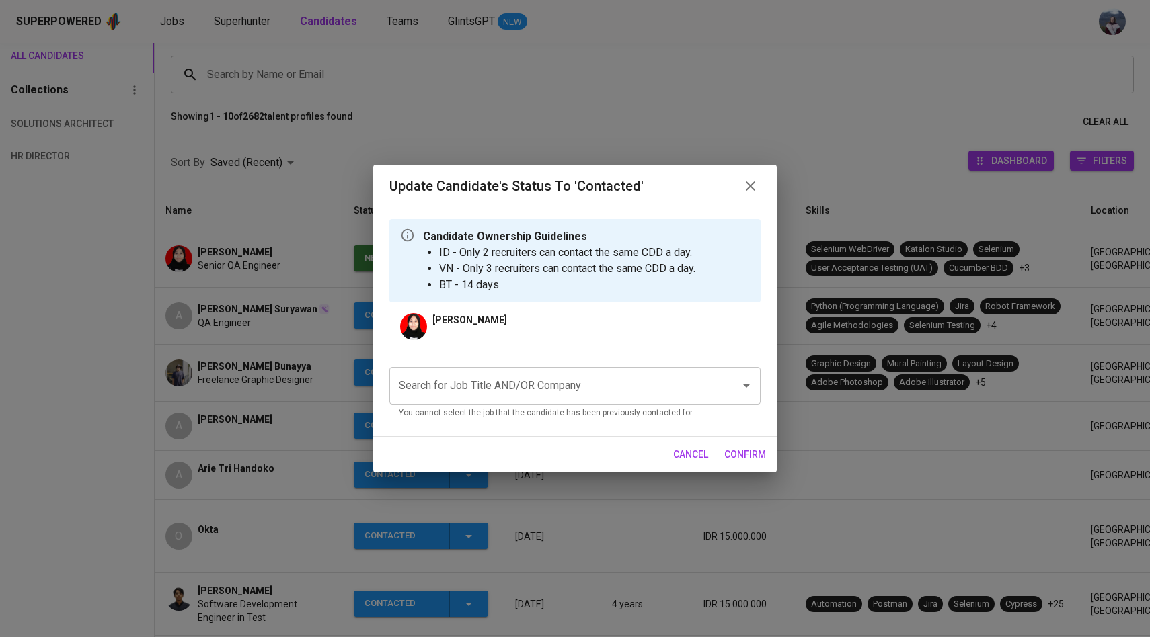
click at [494, 379] on input "Search for Job Title AND/OR Company" at bounding box center [555, 386] width 321 height 26
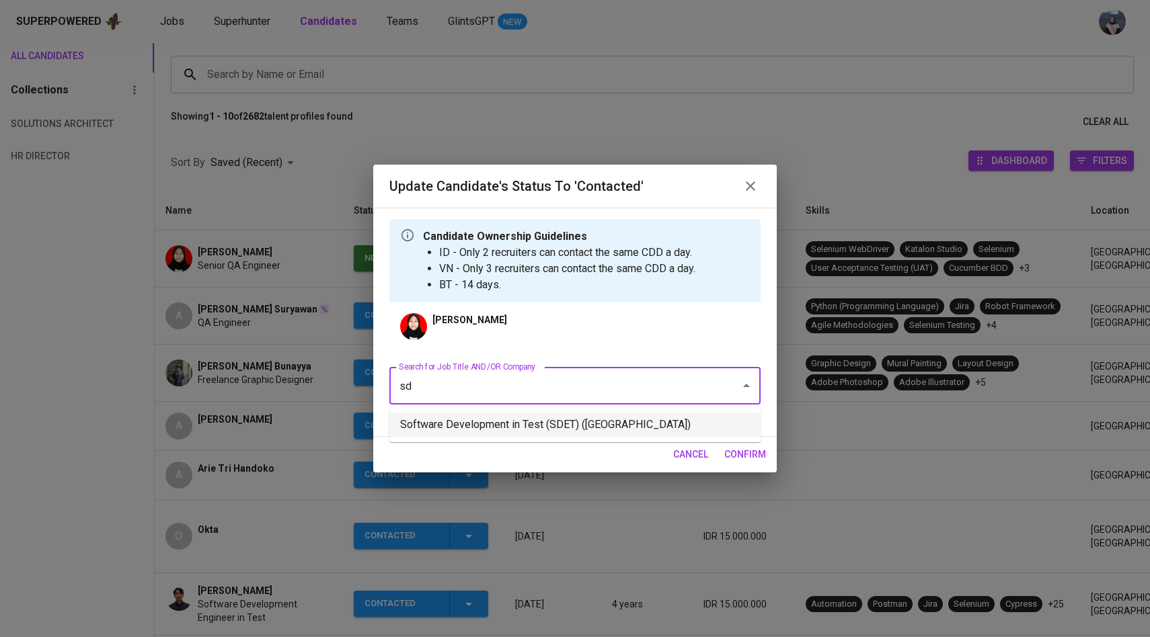
click at [505, 422] on li "Software Development in Test (SDET) ([GEOGRAPHIC_DATA])" at bounding box center [574, 425] width 371 height 24
type input "sd"
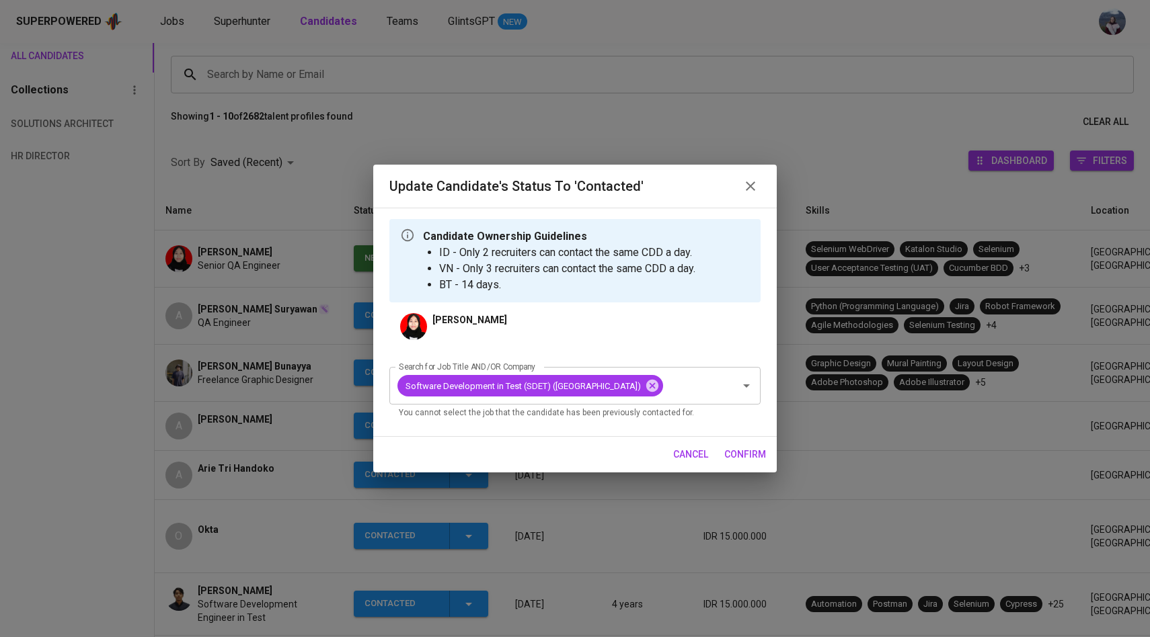
click at [731, 463] on span "confirm" at bounding box center [745, 455] width 42 height 17
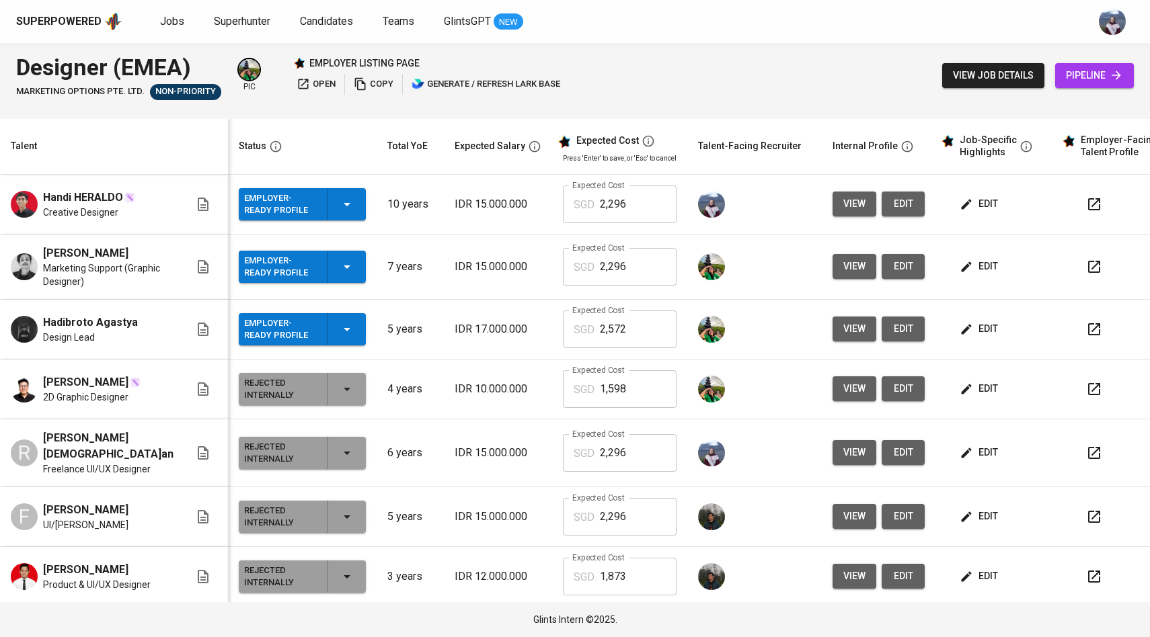
scroll to position [0, 11]
